Goal: Information Seeking & Learning: Find specific page/section

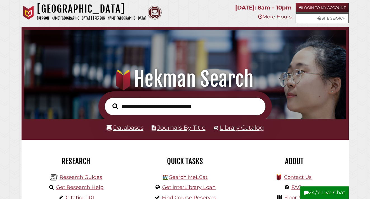
scroll to position [106, 319]
click at [125, 127] on link "Databases" at bounding box center [124, 127] width 37 height 7
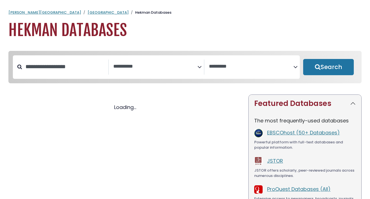
select select "Database Subject Filter"
select select "Database Vendors Filter"
select select "Database Subject Filter"
select select "Database Vendors Filter"
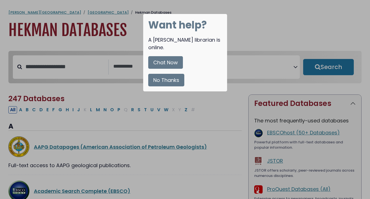
click at [169, 74] on button "No Thanks" at bounding box center [166, 80] width 36 height 13
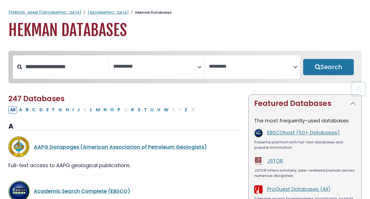
click at [145, 66] on textarea "Search" at bounding box center [155, 67] width 84 height 6
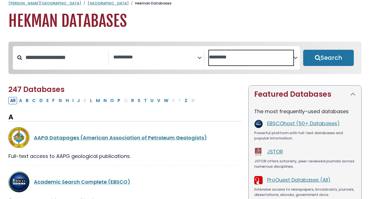
click at [222, 61] on span "Search filters" at bounding box center [251, 57] width 84 height 15
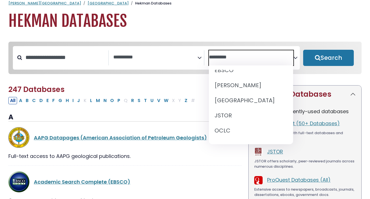
scroll to position [7, 0]
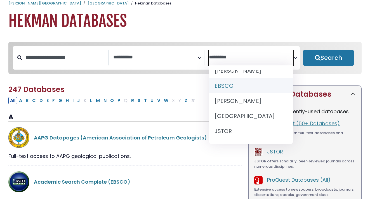
click at [204, 79] on div "**********" at bounding box center [185, 62] width 360 height 41
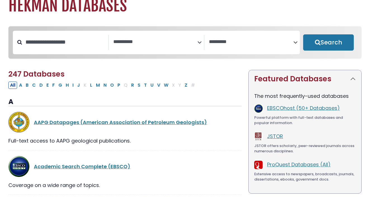
scroll to position [25, 0]
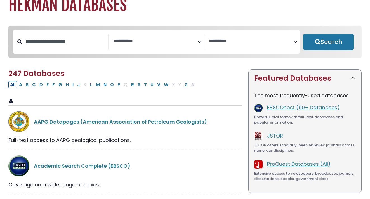
click at [64, 35] on div "Search filters" at bounding box center [65, 41] width 86 height 15
click at [64, 41] on input "Search database by title or keyword" at bounding box center [65, 41] width 86 height 9
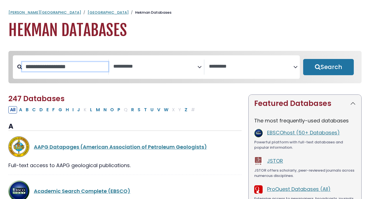
scroll to position [1, 0]
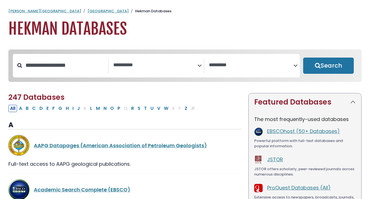
click at [233, 63] on textarea "Search" at bounding box center [251, 65] width 84 height 6
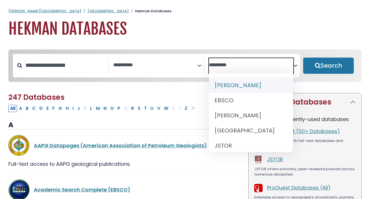
click at [216, 33] on h1 "Hekman Databases" at bounding box center [184, 29] width 353 height 19
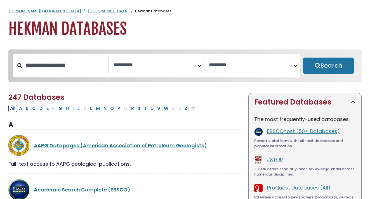
click at [167, 64] on textarea "Search" at bounding box center [155, 65] width 84 height 6
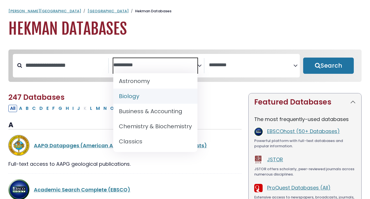
scroll to position [68, 0]
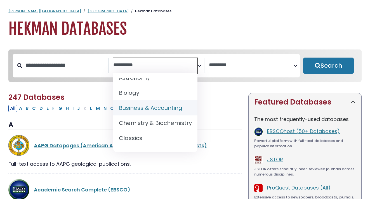
select select "*****"
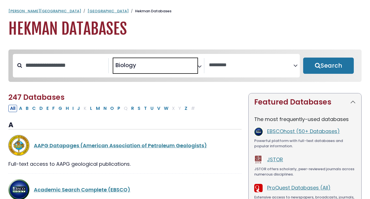
scroll to position [35, 0]
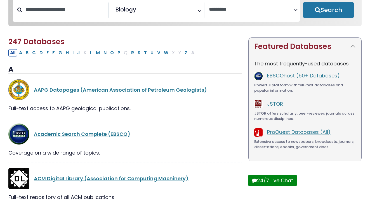
scroll to position [58, 0]
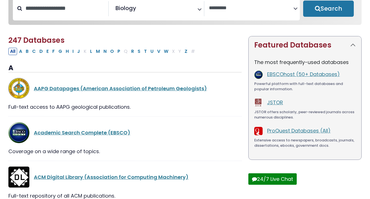
drag, startPoint x: 229, startPoint y: 80, endPoint x: 234, endPoint y: 113, distance: 33.1
click at [234, 113] on div "AAPG Datapages (American Association of Petroleum Geologists) Full-text access …" at bounding box center [124, 97] width 233 height 39
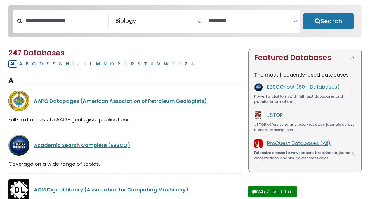
scroll to position [75, 0]
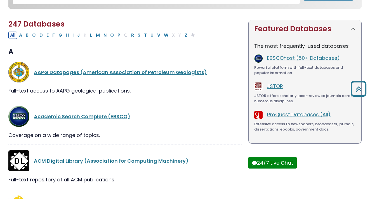
drag, startPoint x: 41, startPoint y: 101, endPoint x: 47, endPoint y: 102, distance: 6.9
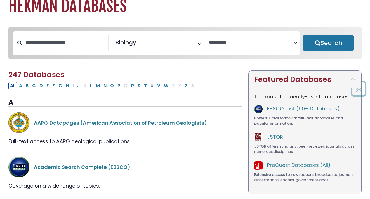
scroll to position [0, 0]
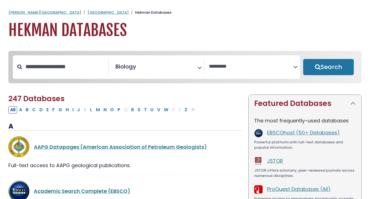
click at [63, 58] on div "**********" at bounding box center [156, 66] width 287 height 23
click at [62, 65] on input "Search database by title or keyword" at bounding box center [65, 66] width 86 height 9
click at [235, 33] on h1 "Hekman Databases" at bounding box center [184, 30] width 353 height 19
click at [164, 71] on span "× Biology" at bounding box center [155, 67] width 84 height 15
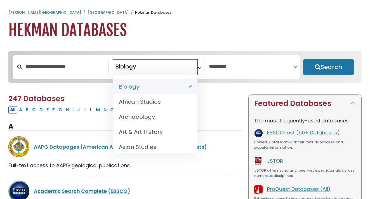
click at [167, 22] on h1 "Hekman Databases" at bounding box center [184, 30] width 353 height 19
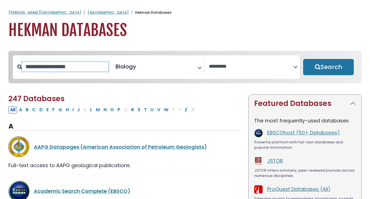
click at [73, 67] on input "Search database by title or keyword" at bounding box center [65, 66] width 86 height 9
click at [258, 35] on h1 "Hekman Databases" at bounding box center [184, 30] width 353 height 19
click at [40, 71] on input "Search database by title or keyword" at bounding box center [65, 66] width 86 height 9
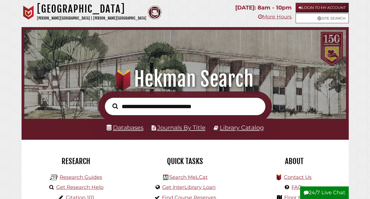
scroll to position [106, 319]
click at [146, 104] on input "text" at bounding box center [185, 107] width 161 height 18
type input "**********"
click at [110, 102] on button "Search" at bounding box center [115, 106] width 11 height 8
